Goal: Information Seeking & Learning: Learn about a topic

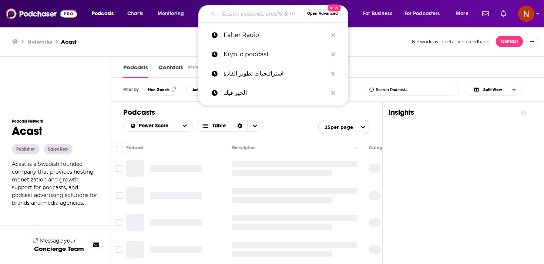
click at [262, 11] on input "Search podcasts, credits, & more..." at bounding box center [261, 14] width 85 height 12
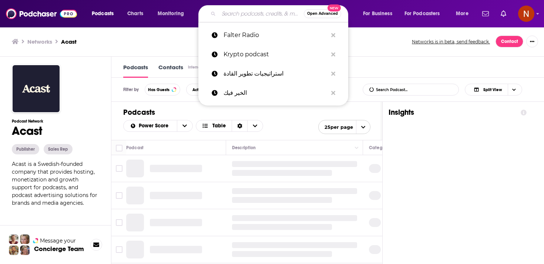
paste input "شفا حفرة"
type input "شفا حفرة"
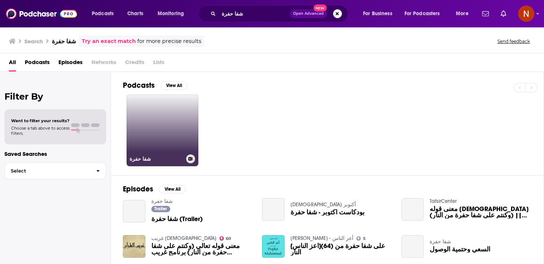
click at [178, 146] on link "شفا حفرة" at bounding box center [163, 130] width 72 height 72
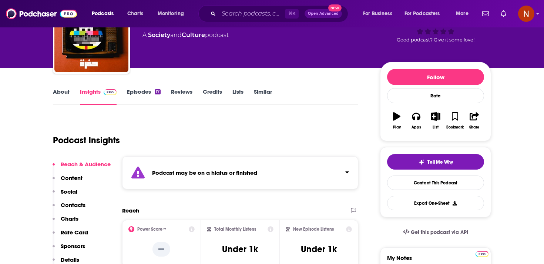
scroll to position [55, 0]
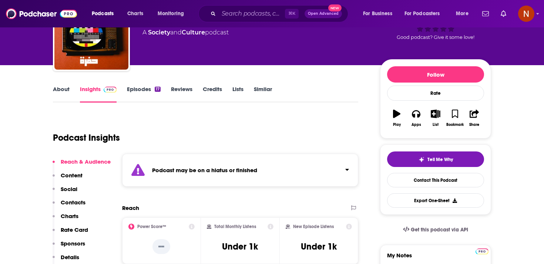
click at [190, 172] on strong "Podcast may be on a hiatus or finished" at bounding box center [204, 169] width 105 height 7
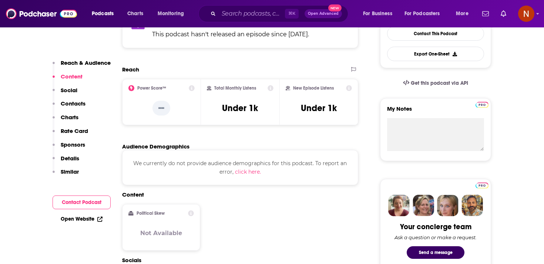
scroll to position [150, 0]
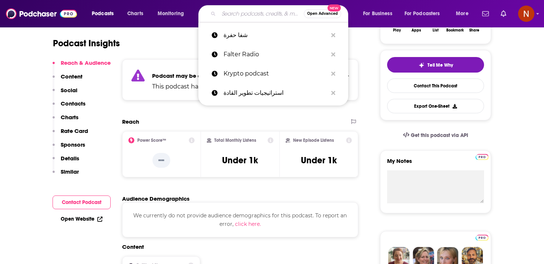
click at [242, 13] on input "Search podcasts, credits, & more..." at bounding box center [261, 14] width 85 height 12
paste input "Sage Takes Thyme"
type input "Sage Takes Thyme"
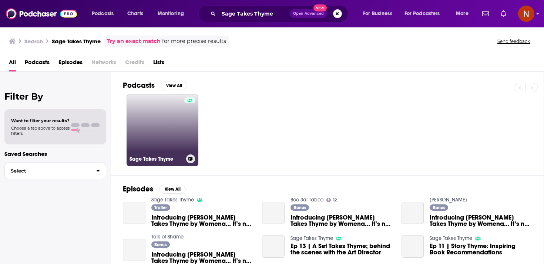
click at [158, 109] on link "Sage Takes Thyme" at bounding box center [163, 130] width 72 height 72
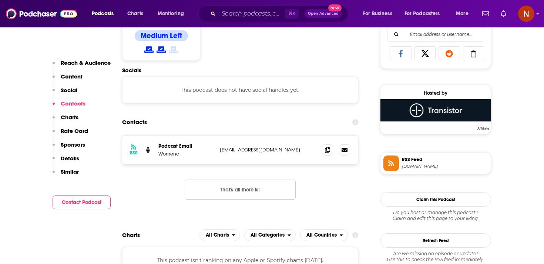
scroll to position [483, 0]
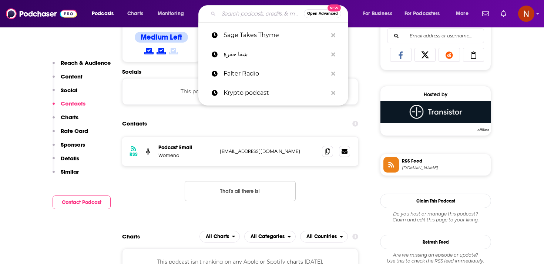
click at [256, 10] on input "Search podcasts, credits, & more..." at bounding box center [261, 14] width 85 height 12
paste input "Every Single Sci-Fi Film Ever*"
type input "Every Single Sci-Fi Film Ever*"
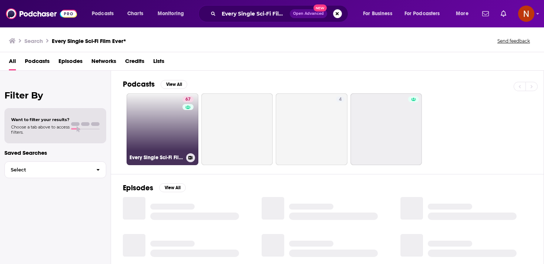
click at [173, 123] on link "67 Every Single Sci-Fi Film Ever*" at bounding box center [163, 129] width 72 height 72
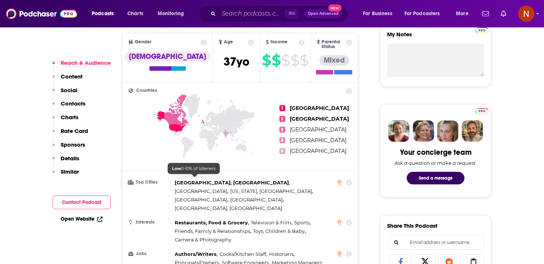
scroll to position [277, 0]
